Goal: Navigation & Orientation: Find specific page/section

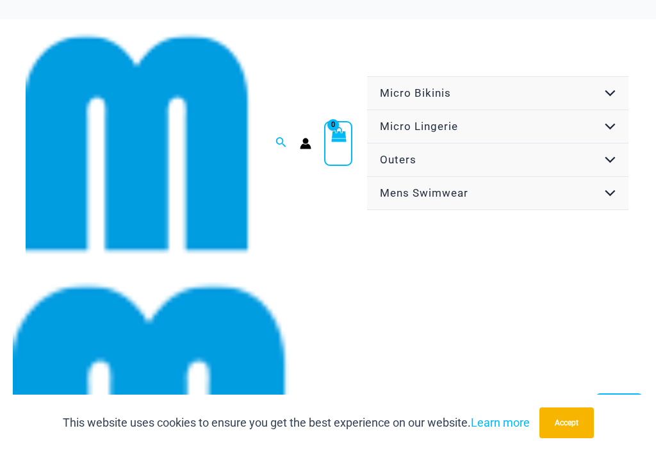
click at [392, 97] on span "Micro Bikinis" at bounding box center [415, 92] width 71 height 13
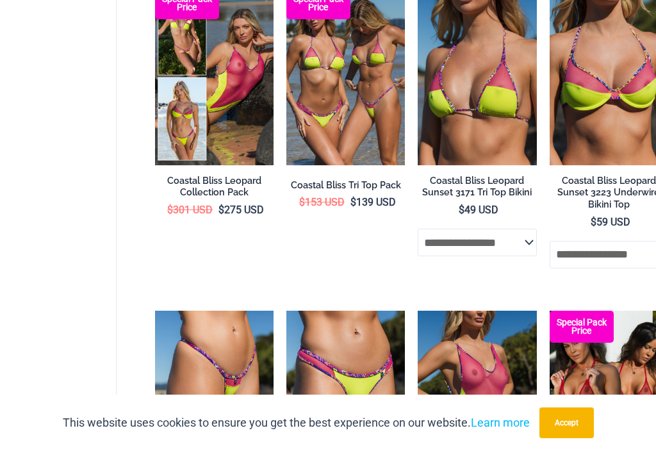
scroll to position [3178, 0]
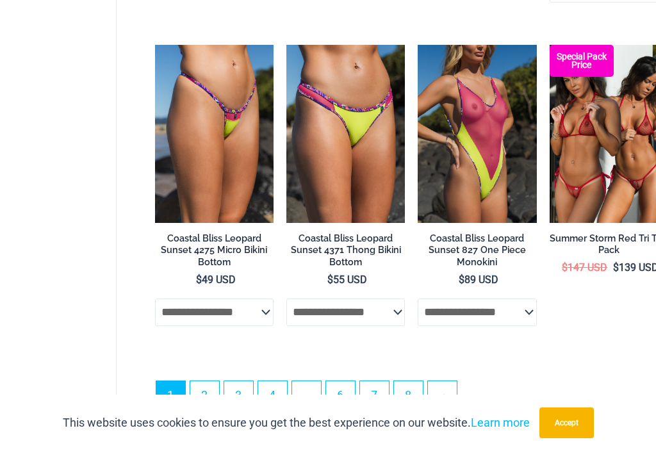
click at [204, 381] on link "2" at bounding box center [204, 395] width 29 height 29
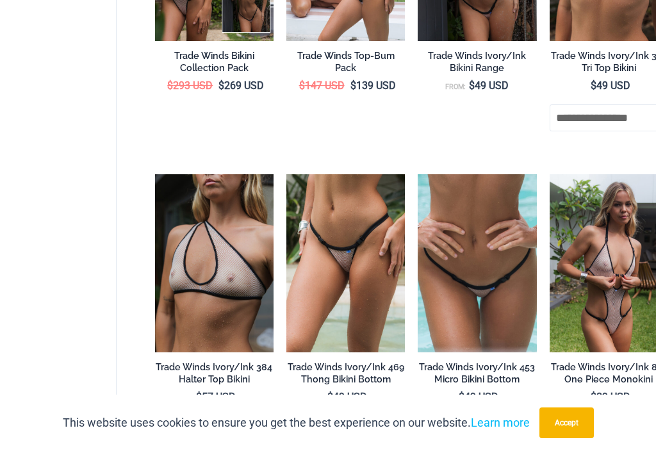
scroll to position [2915, 0]
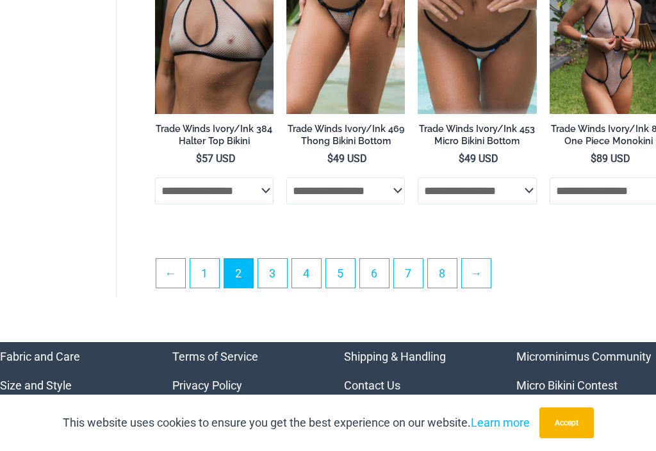
click at [279, 259] on link "3" at bounding box center [272, 273] width 29 height 29
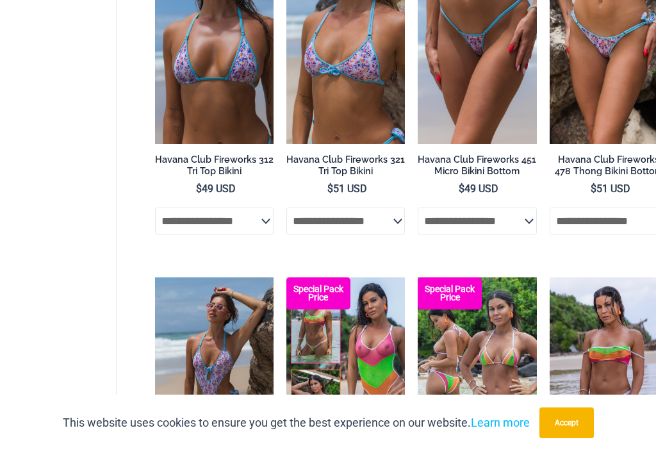
scroll to position [2856, 0]
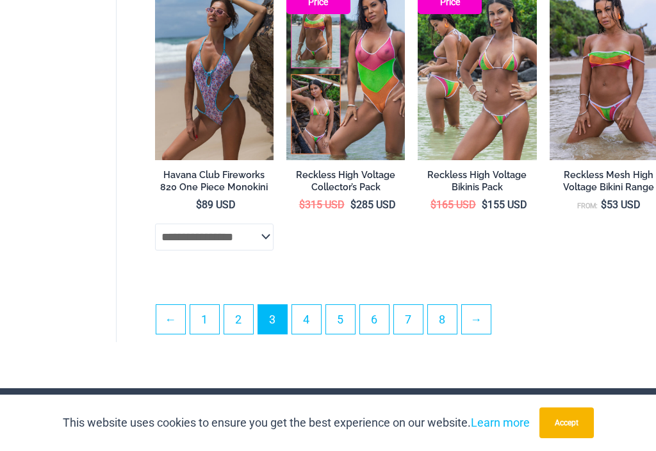
click at [309, 305] on link "4" at bounding box center [306, 319] width 29 height 29
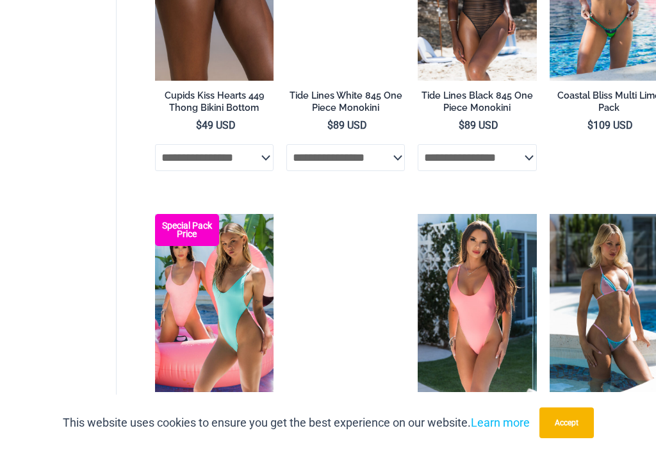
scroll to position [2871, 0]
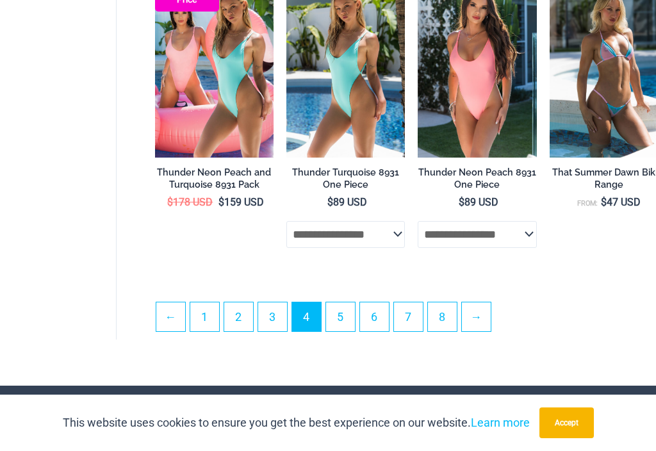
click at [346, 302] on link "5" at bounding box center [340, 316] width 29 height 29
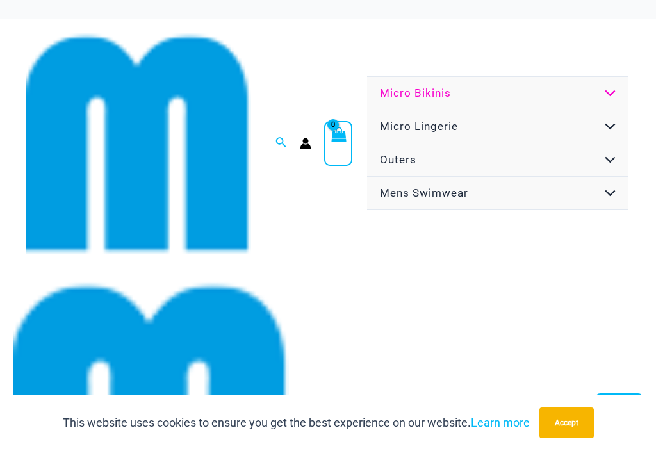
click at [422, 143] on link "Outers" at bounding box center [497, 159] width 261 height 33
click at [429, 120] on span "Micro Lingerie" at bounding box center [419, 126] width 78 height 13
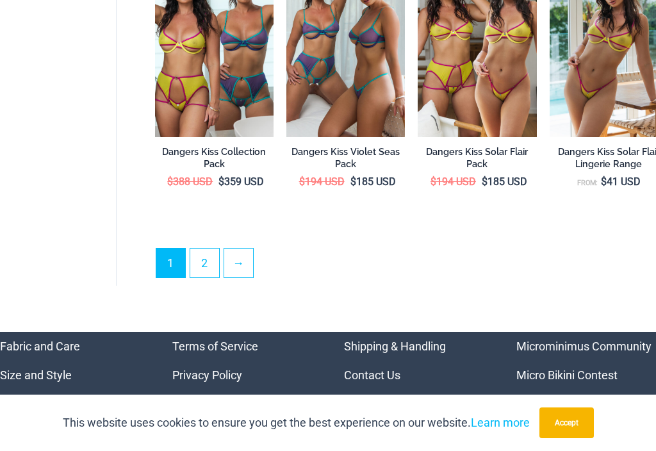
scroll to position [3028, 0]
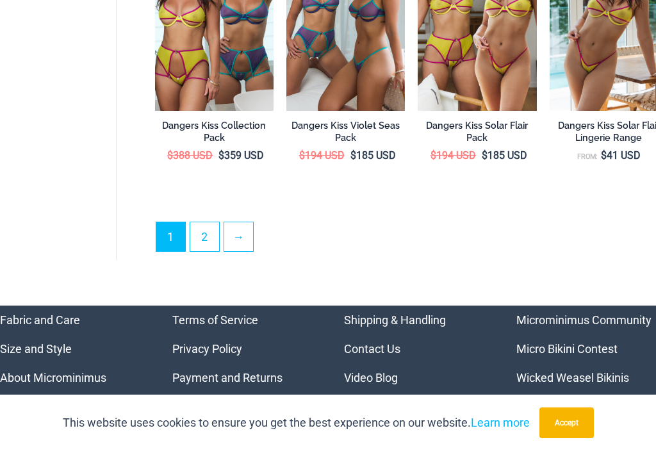
click at [206, 222] on link "2" at bounding box center [204, 236] width 29 height 29
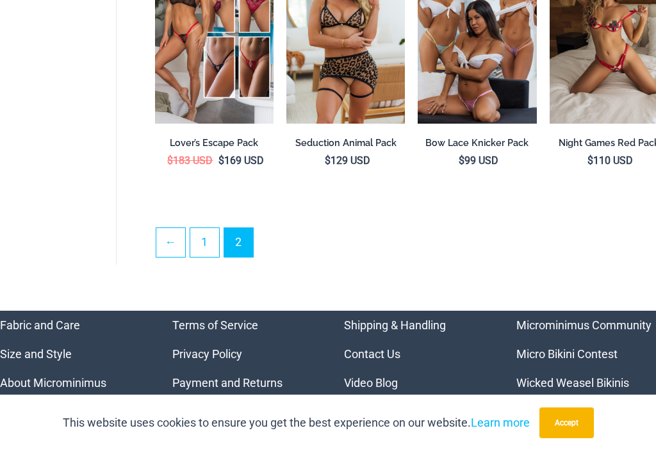
scroll to position [2910, 0]
